Goal: Information Seeking & Learning: Learn about a topic

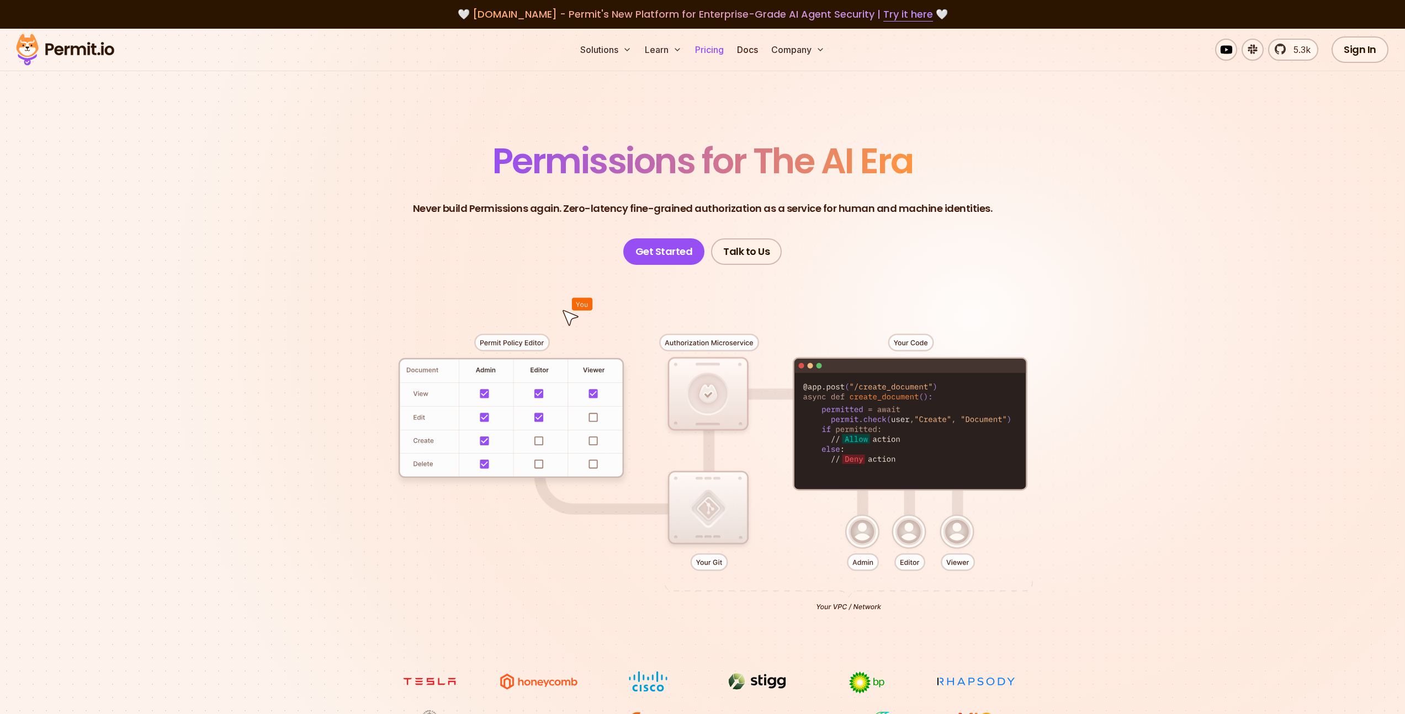
click at [723, 50] on link "Pricing" at bounding box center [710, 50] width 38 height 22
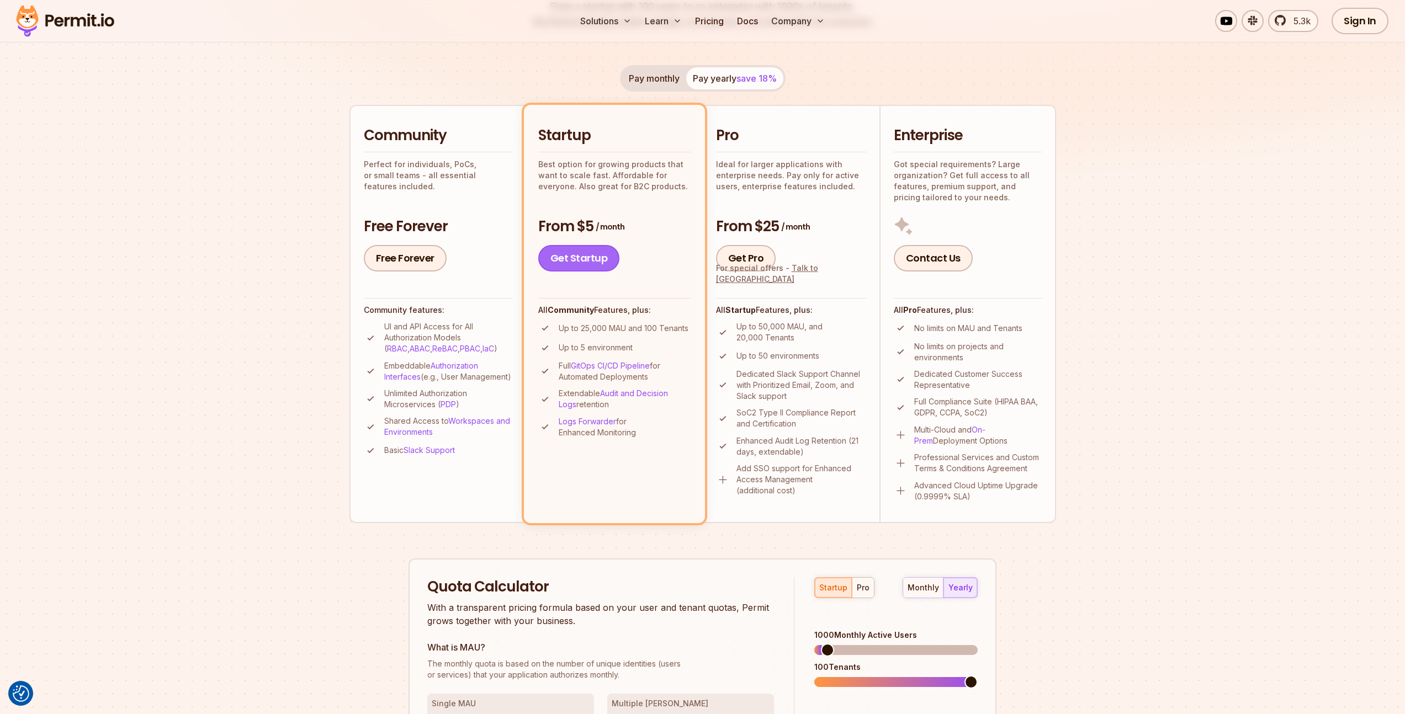
scroll to position [200, 0]
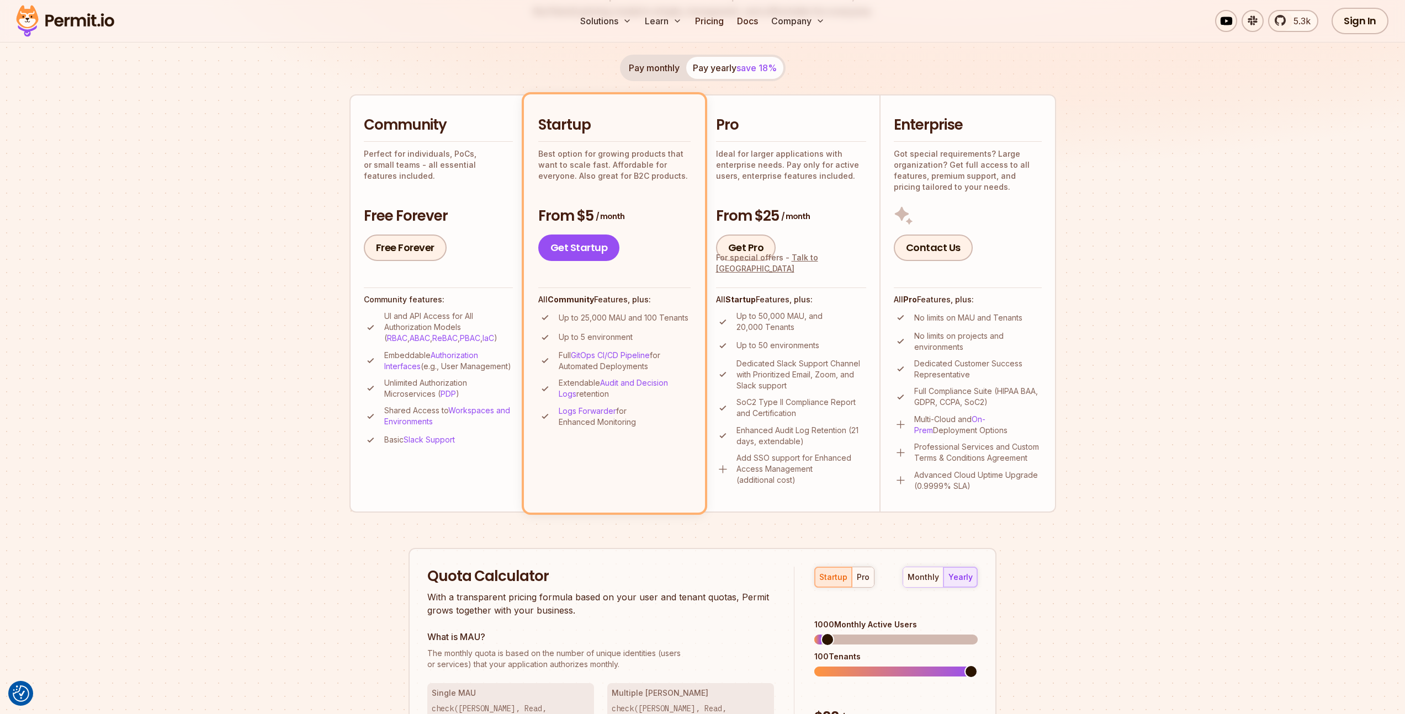
click at [487, 196] on div "Community Perfect for individuals, PoCs, or small teams - all essential feature…" at bounding box center [438, 188] width 149 height 146
click at [601, 185] on div "Startup Best option for growing products that want to scale fast. Affordable fo…" at bounding box center [614, 188] width 152 height 146
click at [752, 187] on div "Pro Ideal for larger applications with enterprise needs. Pay only for active us…" at bounding box center [791, 188] width 150 height 146
drag, startPoint x: 755, startPoint y: 216, endPoint x: 838, endPoint y: 212, distance: 83.4
click at [838, 212] on h3 "From $25 / month" at bounding box center [791, 216] width 150 height 20
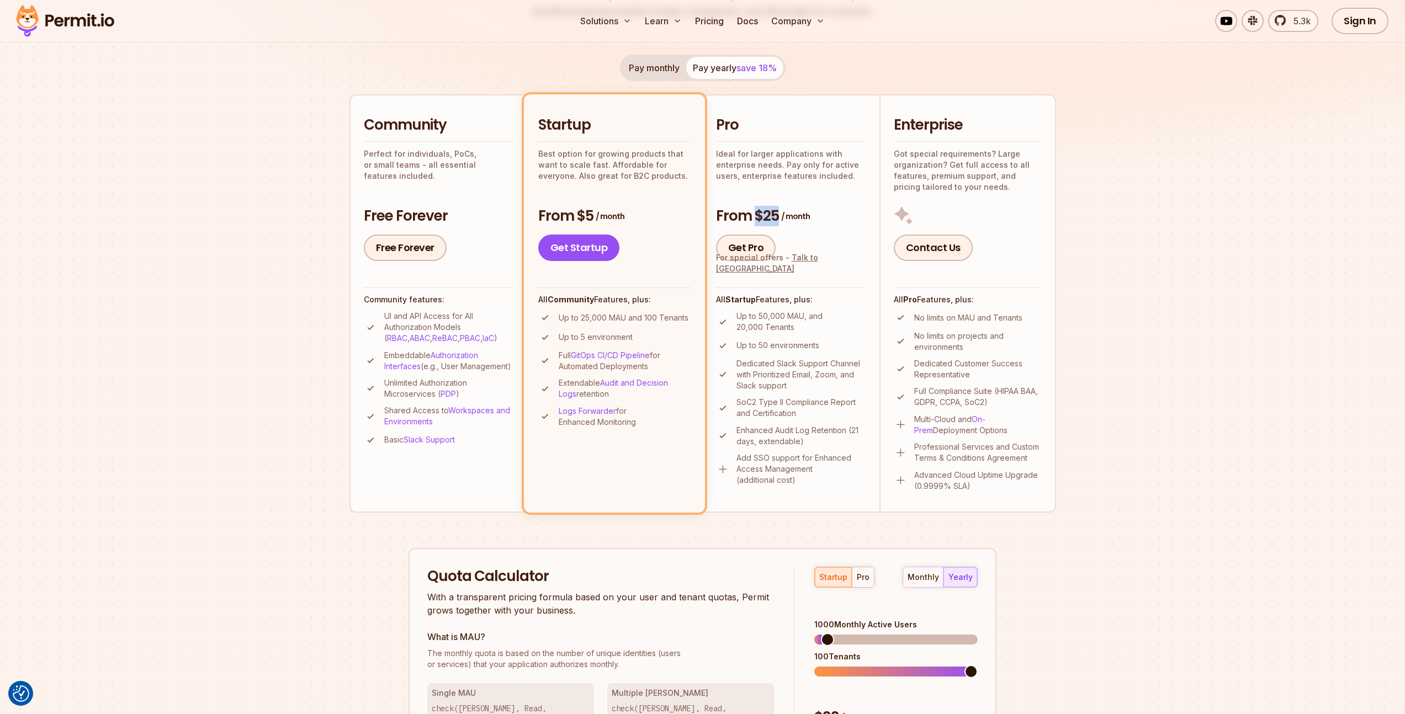
click at [838, 212] on h3 "From $25 / month" at bounding box center [791, 216] width 150 height 20
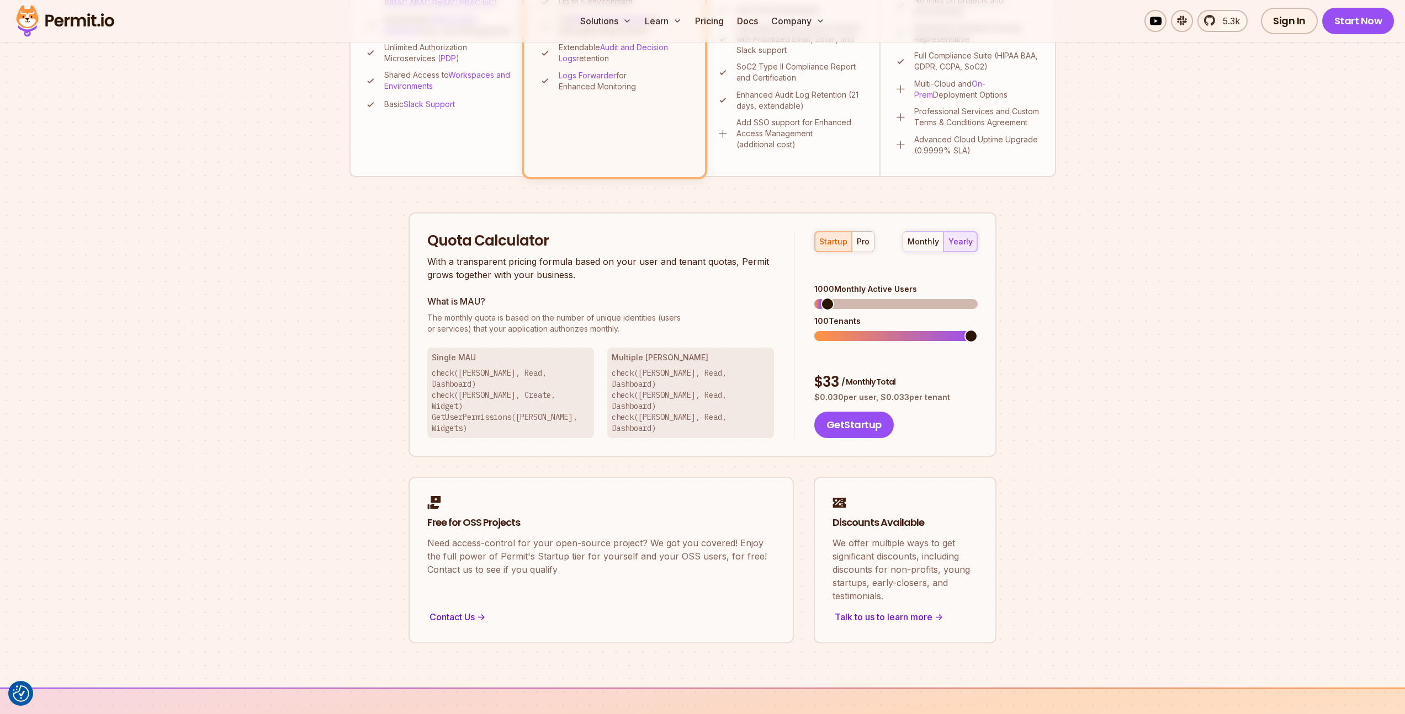
scroll to position [545, 0]
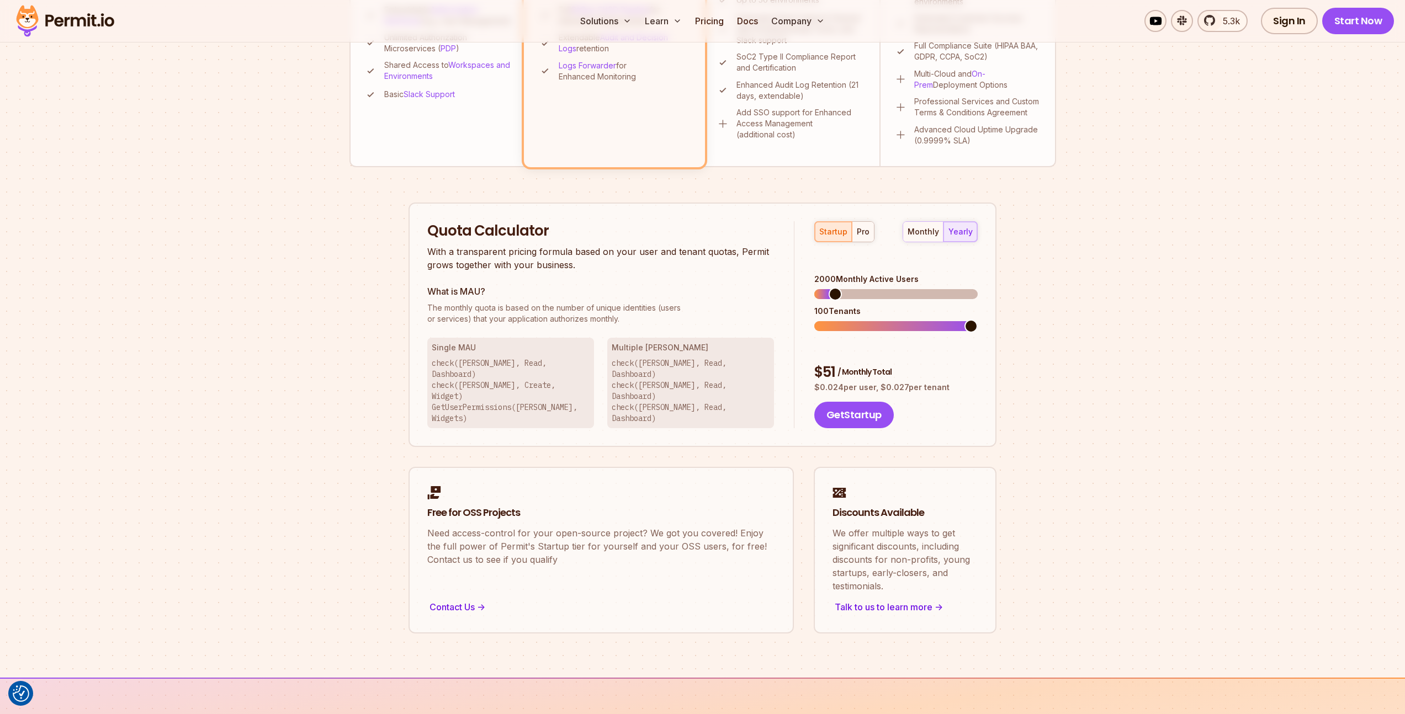
click at [829, 288] on span at bounding box center [835, 294] width 13 height 13
click at [978, 288] on span at bounding box center [970, 294] width 13 height 13
click at [955, 235] on div "monthly yearly" at bounding box center [939, 231] width 75 height 21
click at [868, 233] on div "pro" at bounding box center [863, 231] width 13 height 11
click at [978, 288] on span at bounding box center [970, 294] width 13 height 13
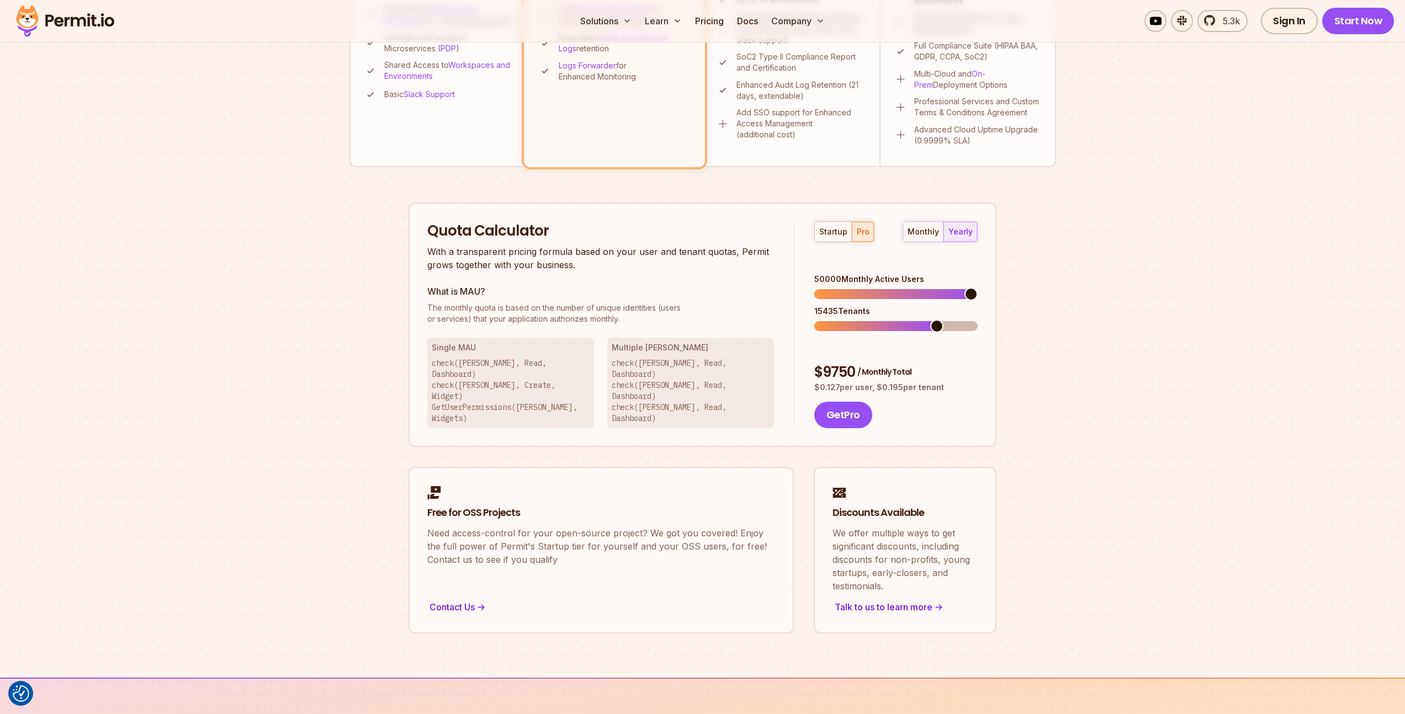
click at [941, 321] on span at bounding box center [877, 326] width 126 height 10
click at [1022, 304] on div "Permit Pricing From Free to Predictable Scaling From a startup with 100 users t…" at bounding box center [702, 111] width 707 height 1044
click at [853, 288] on span at bounding box center [856, 294] width 13 height 13
click at [1059, 321] on section "Permit Pricing From Free to Predictable Scaling From a startup with 100 users t…" at bounding box center [702, 80] width 1405 height 1194
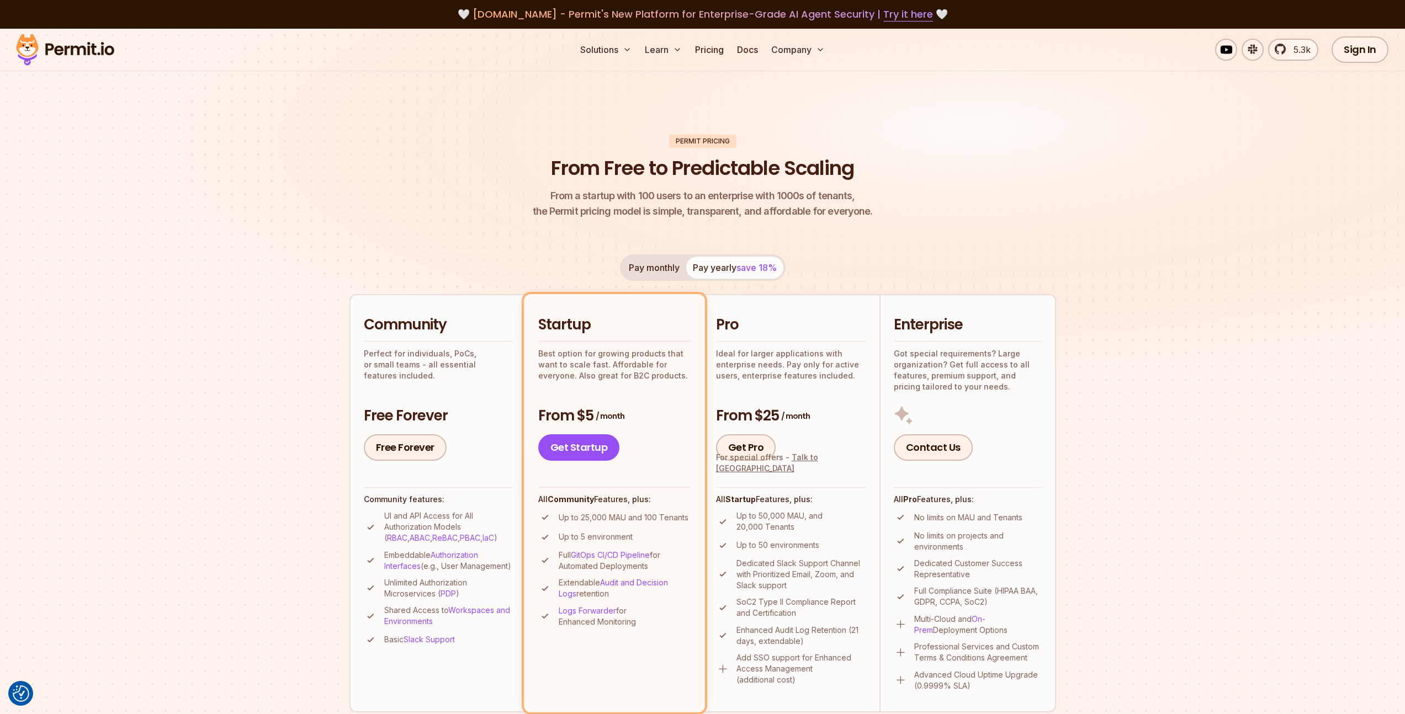
click at [88, 50] on img at bounding box center [65, 50] width 108 height 38
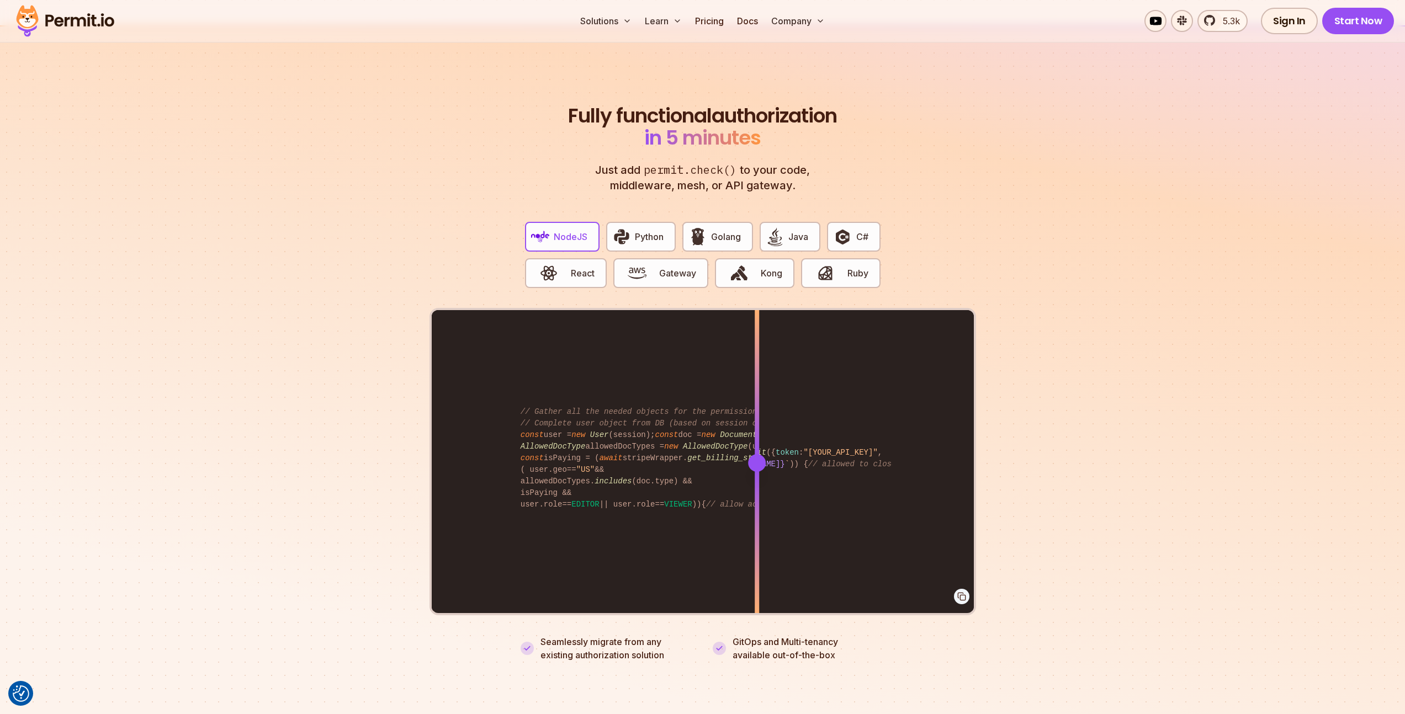
scroll to position [1980, 0]
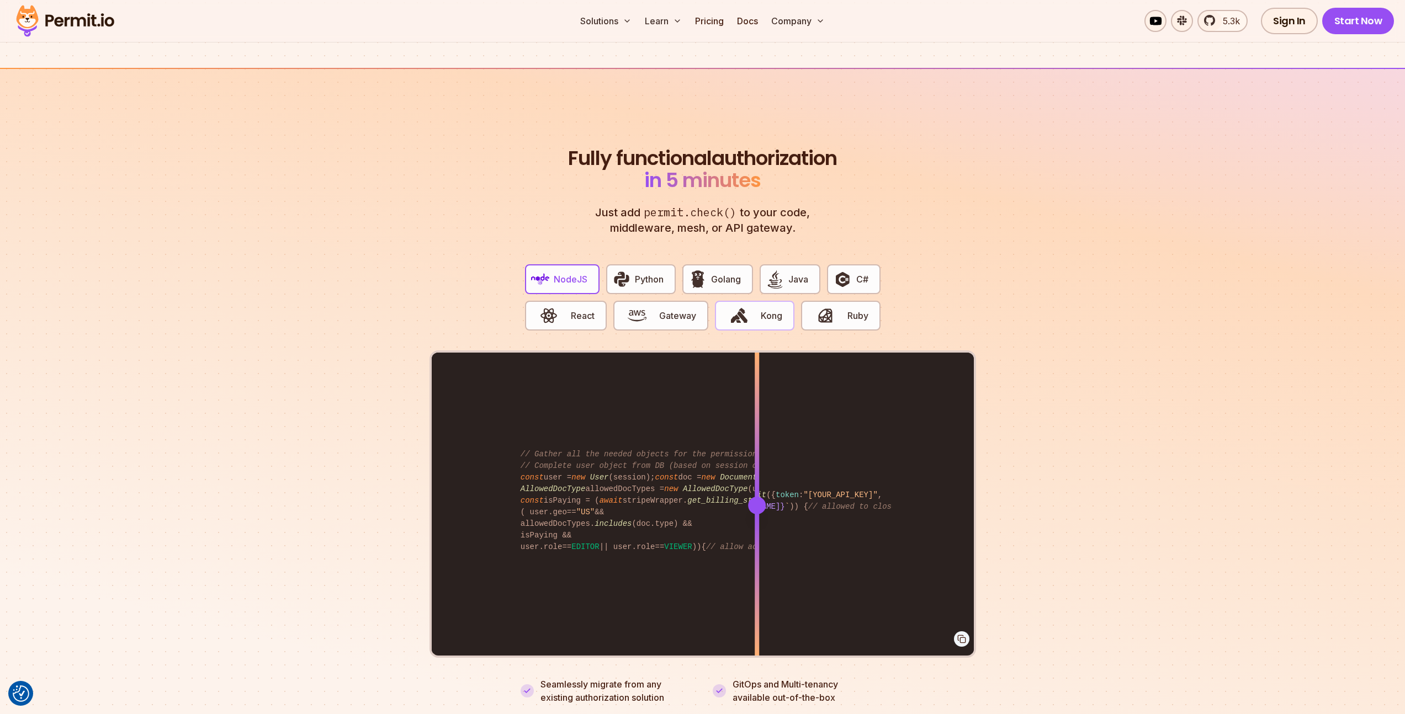
click at [774, 309] on span "Kong" at bounding box center [772, 315] width 22 height 13
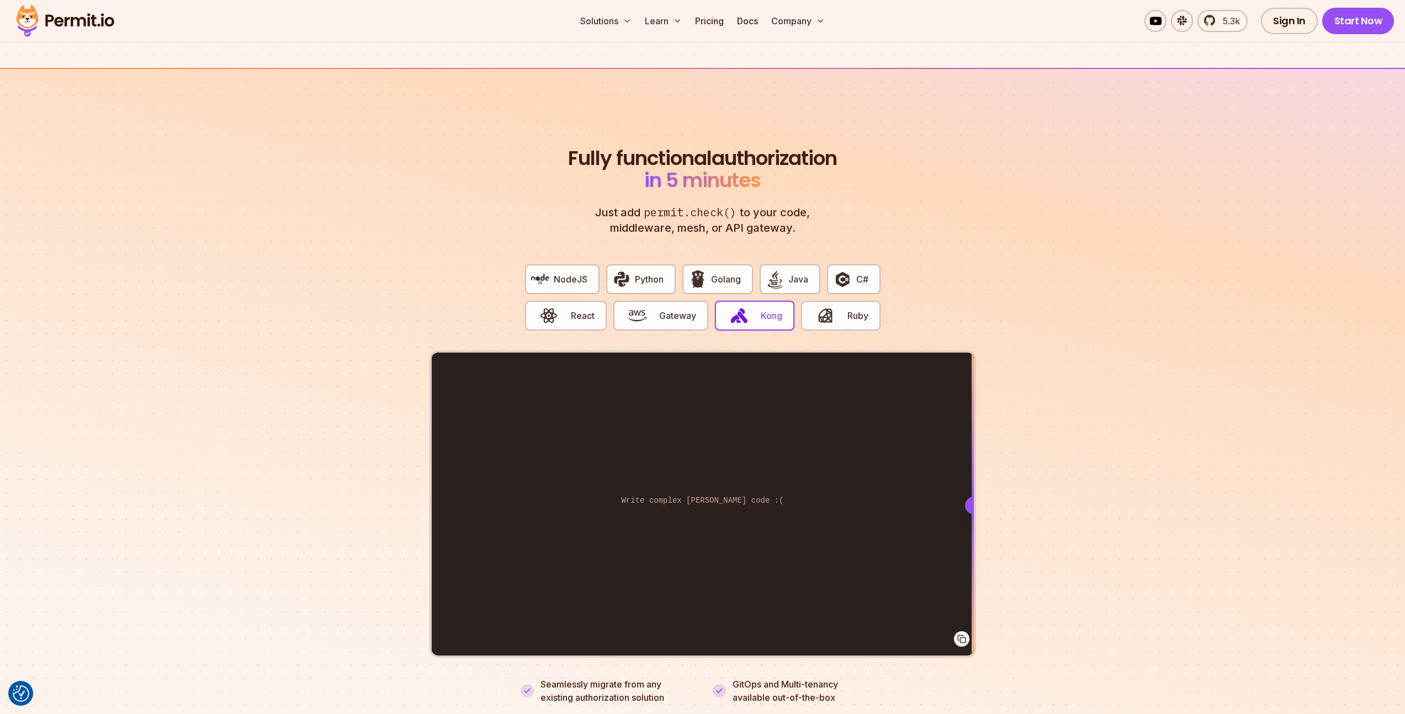
drag, startPoint x: 753, startPoint y: 493, endPoint x: 1145, endPoint y: 496, distance: 391.9
click at [1145, 496] on section "Fully functional authorization in 5 minutes Just add permit.check() to your cod…" at bounding box center [702, 412] width 1405 height 689
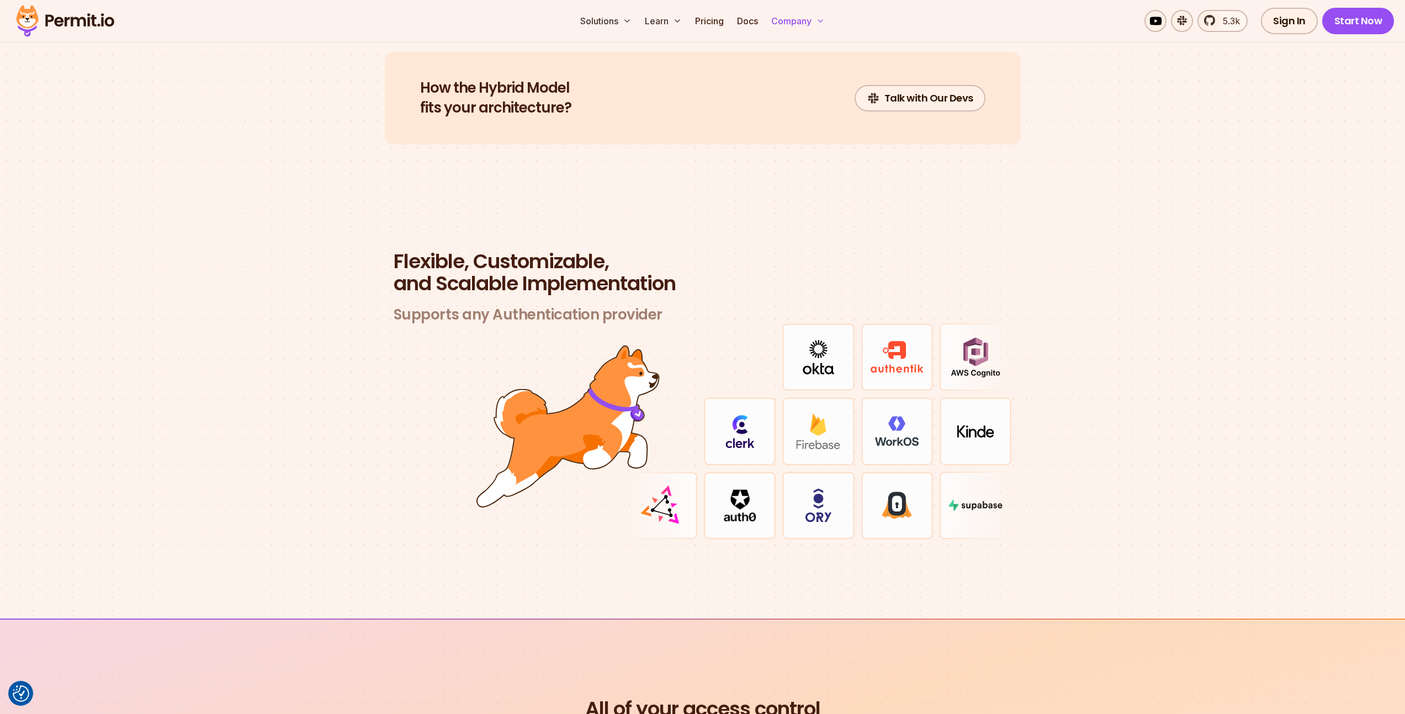
scroll to position [3004, 0]
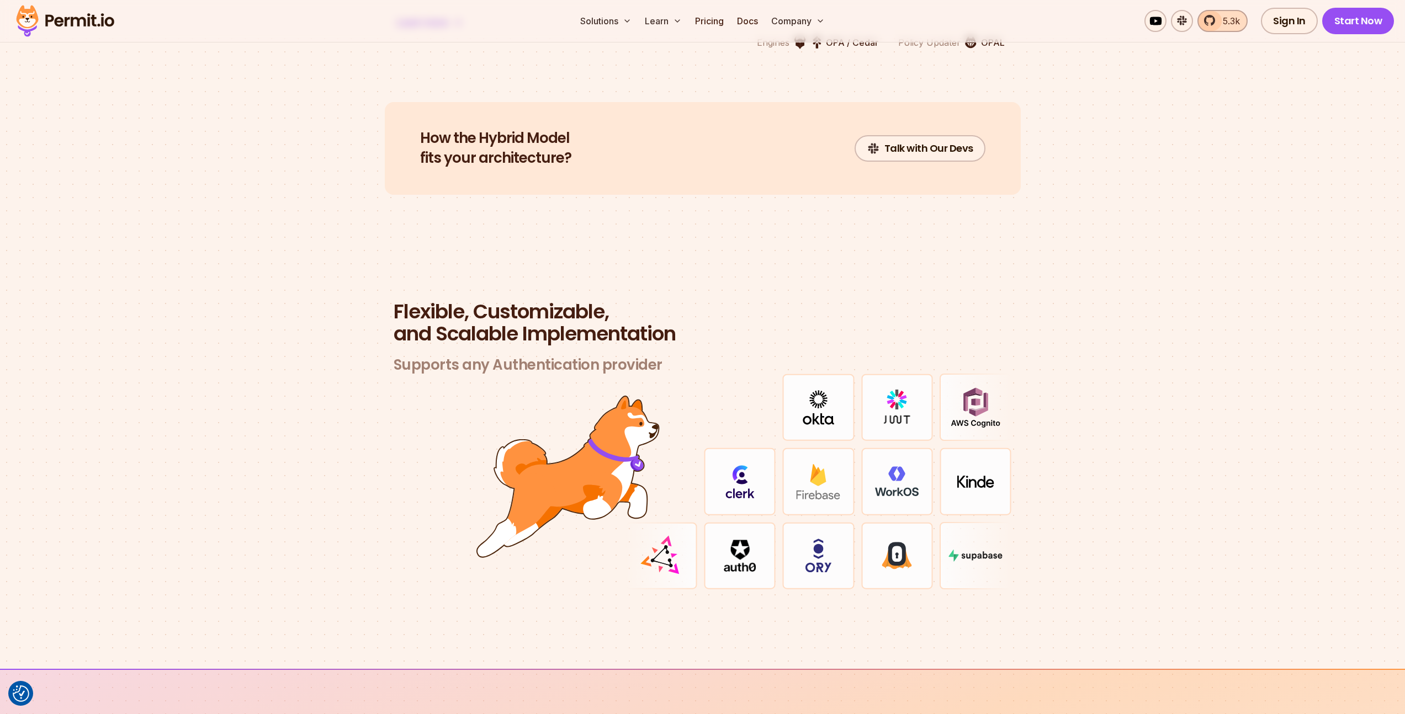
click at [1215, 23] on link "5.3k" at bounding box center [1222, 21] width 50 height 22
